Goal: Navigation & Orientation: Find specific page/section

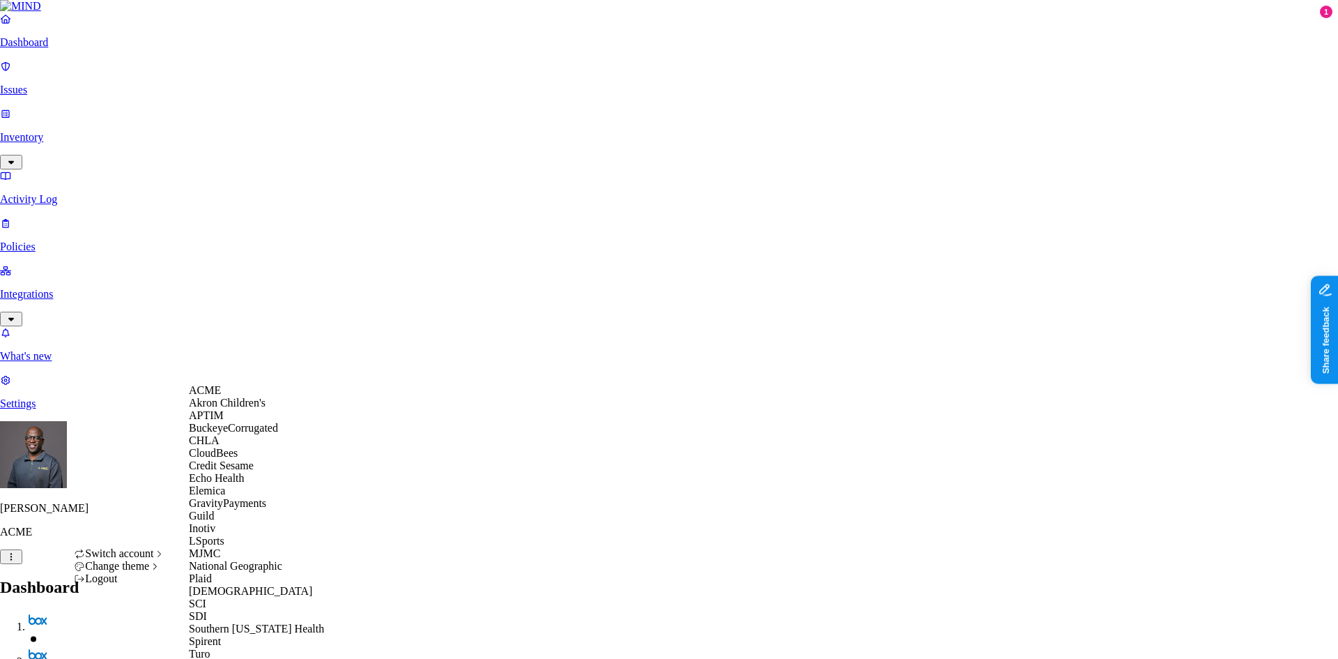
scroll to position [224, 0]
click at [218, 547] on span "MJMC" at bounding box center [204, 553] width 31 height 12
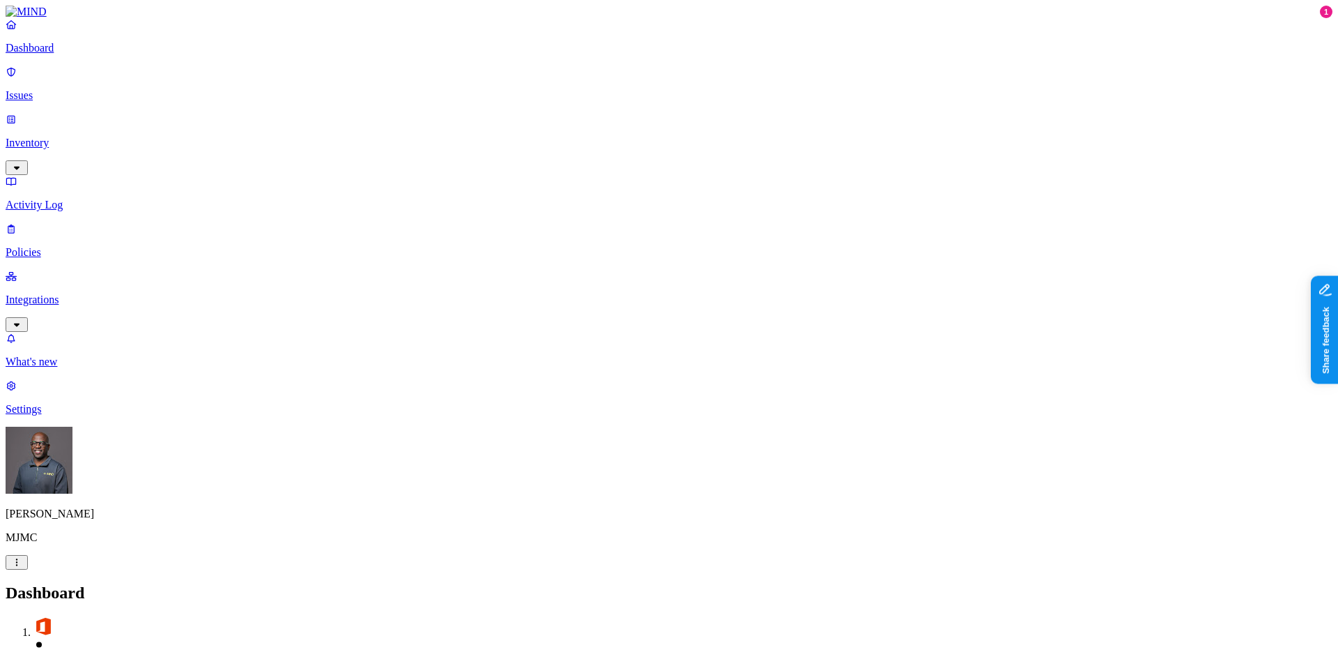
click at [46, 89] on p "Issues" at bounding box center [669, 95] width 1327 height 13
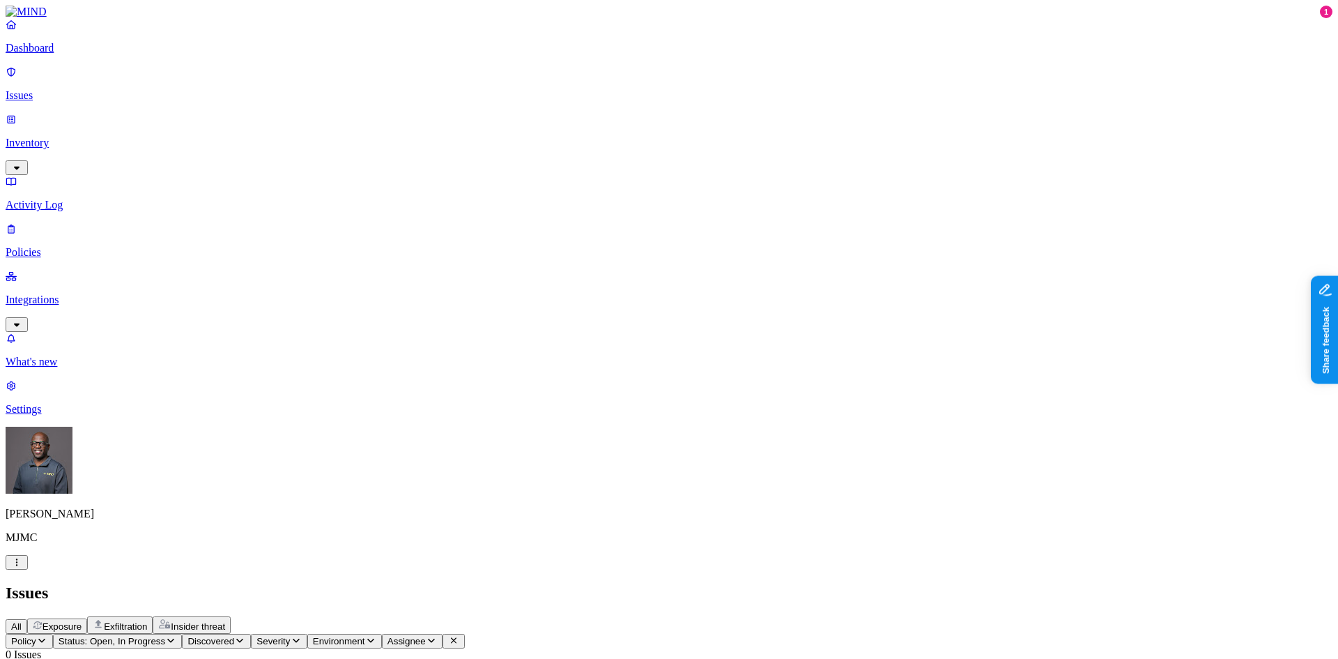
click at [52, 246] on p "Policies" at bounding box center [669, 252] width 1327 height 13
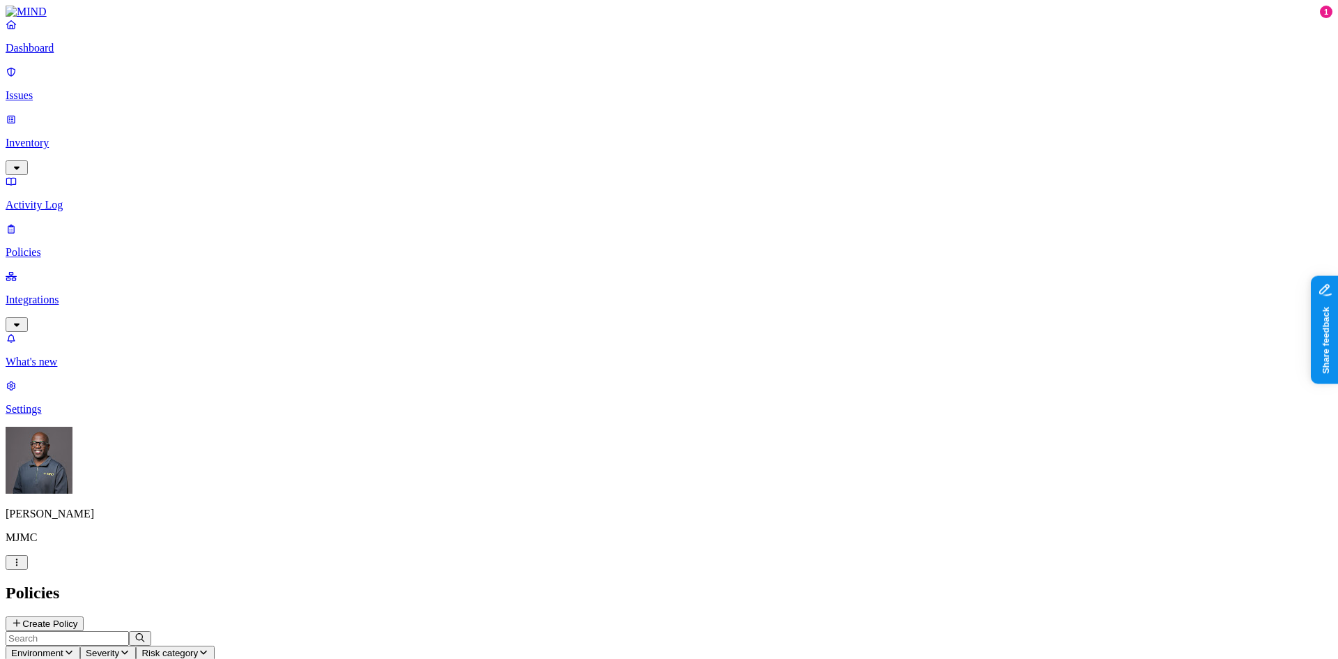
click at [61, 89] on p "Issues" at bounding box center [669, 95] width 1327 height 13
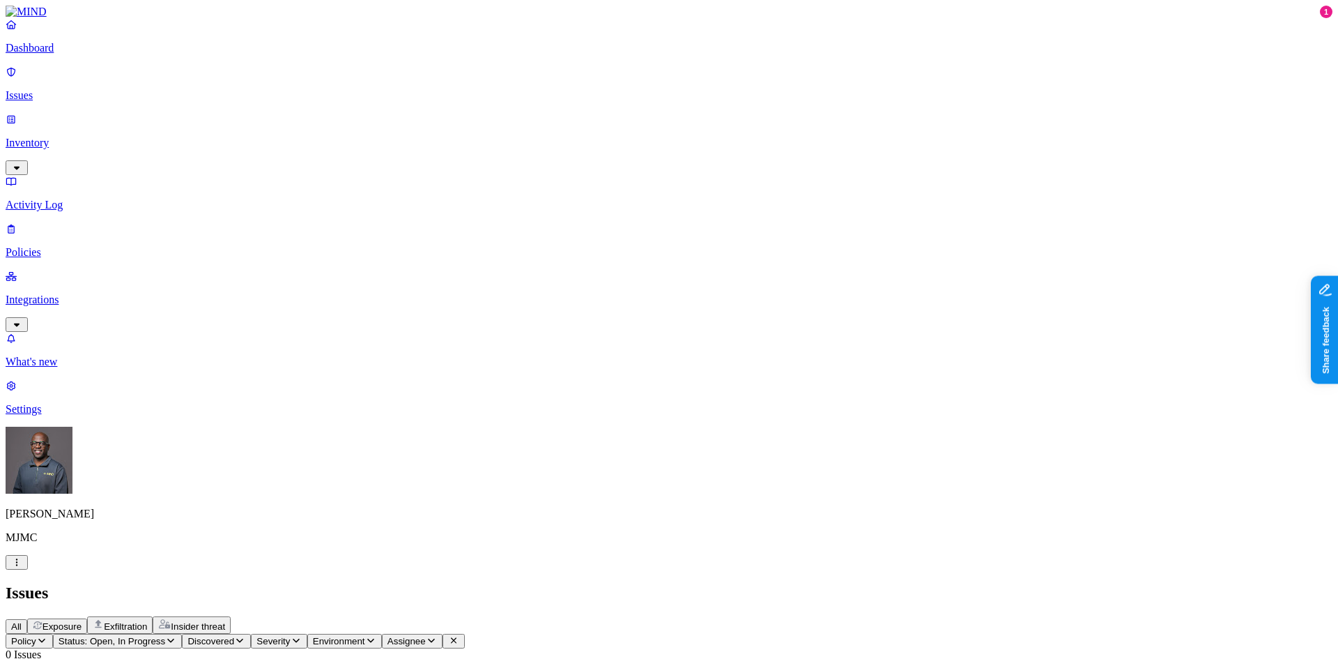
click at [63, 137] on p "Inventory" at bounding box center [669, 143] width 1327 height 13
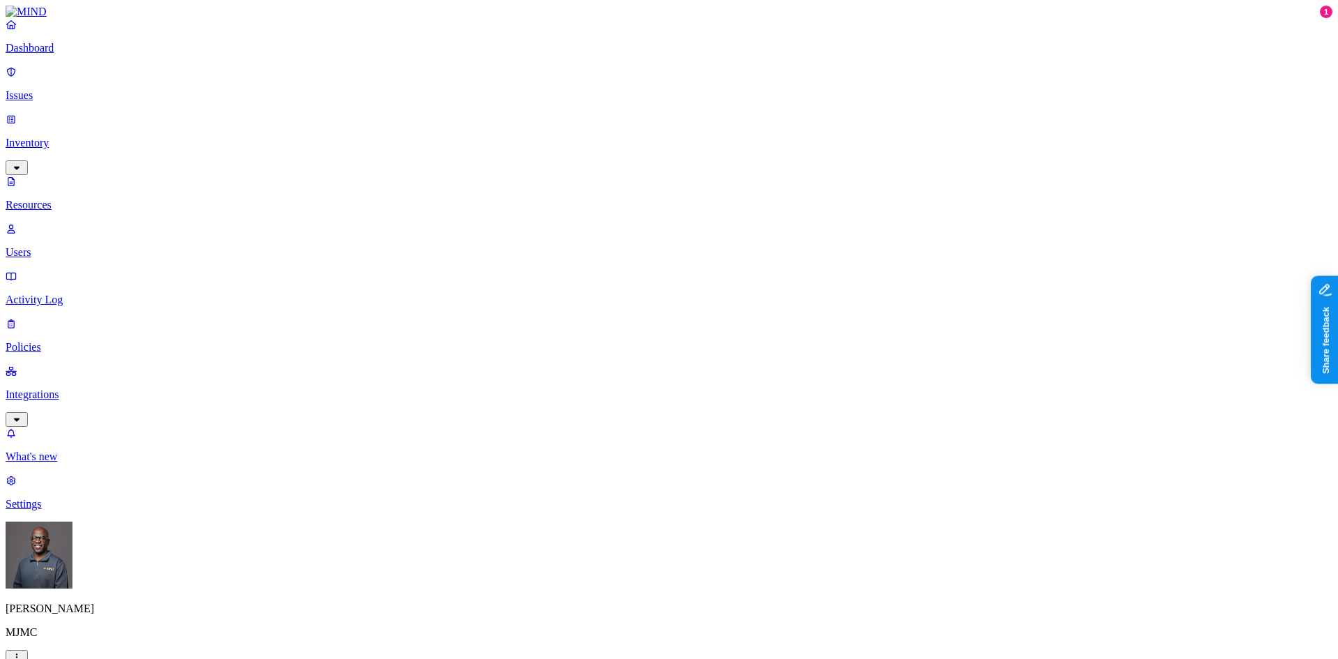
click at [82, 388] on p "Integrations" at bounding box center [669, 394] width 1327 height 13
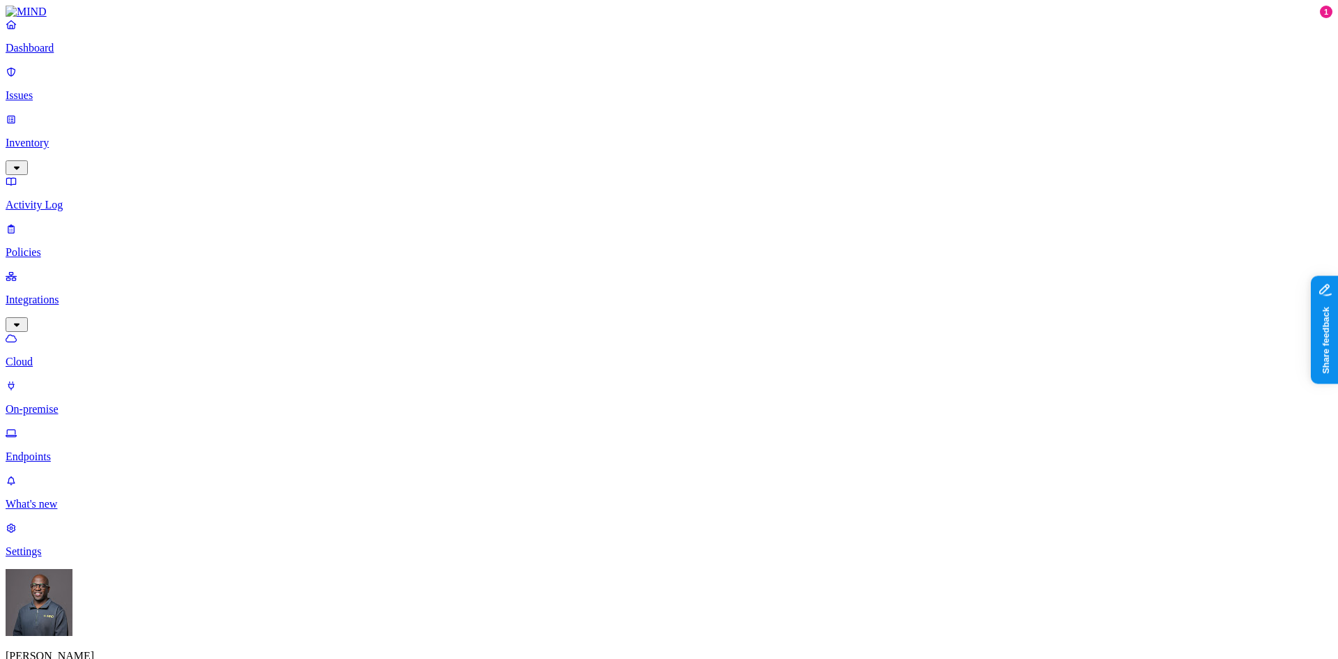
click at [86, 403] on p "On-premise" at bounding box center [669, 409] width 1327 height 13
click at [77, 450] on p "Endpoints" at bounding box center [669, 456] width 1327 height 13
click at [70, 403] on p "On-premise" at bounding box center [669, 409] width 1327 height 13
click at [66, 355] on p "Cloud" at bounding box center [669, 361] width 1327 height 13
click at [60, 54] on p "Dashboard" at bounding box center [669, 48] width 1327 height 13
